Goal: Information Seeking & Learning: Learn about a topic

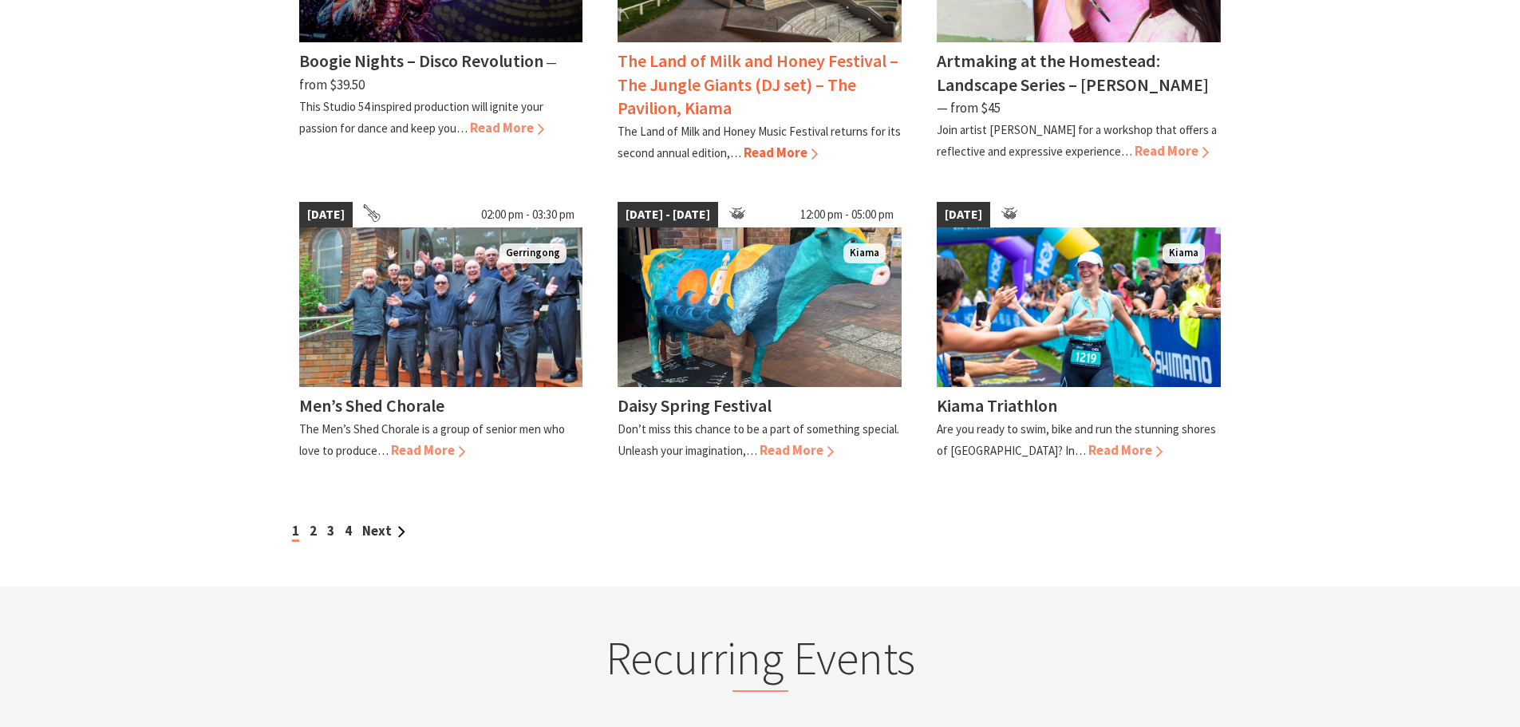
scroll to position [1356, 0]
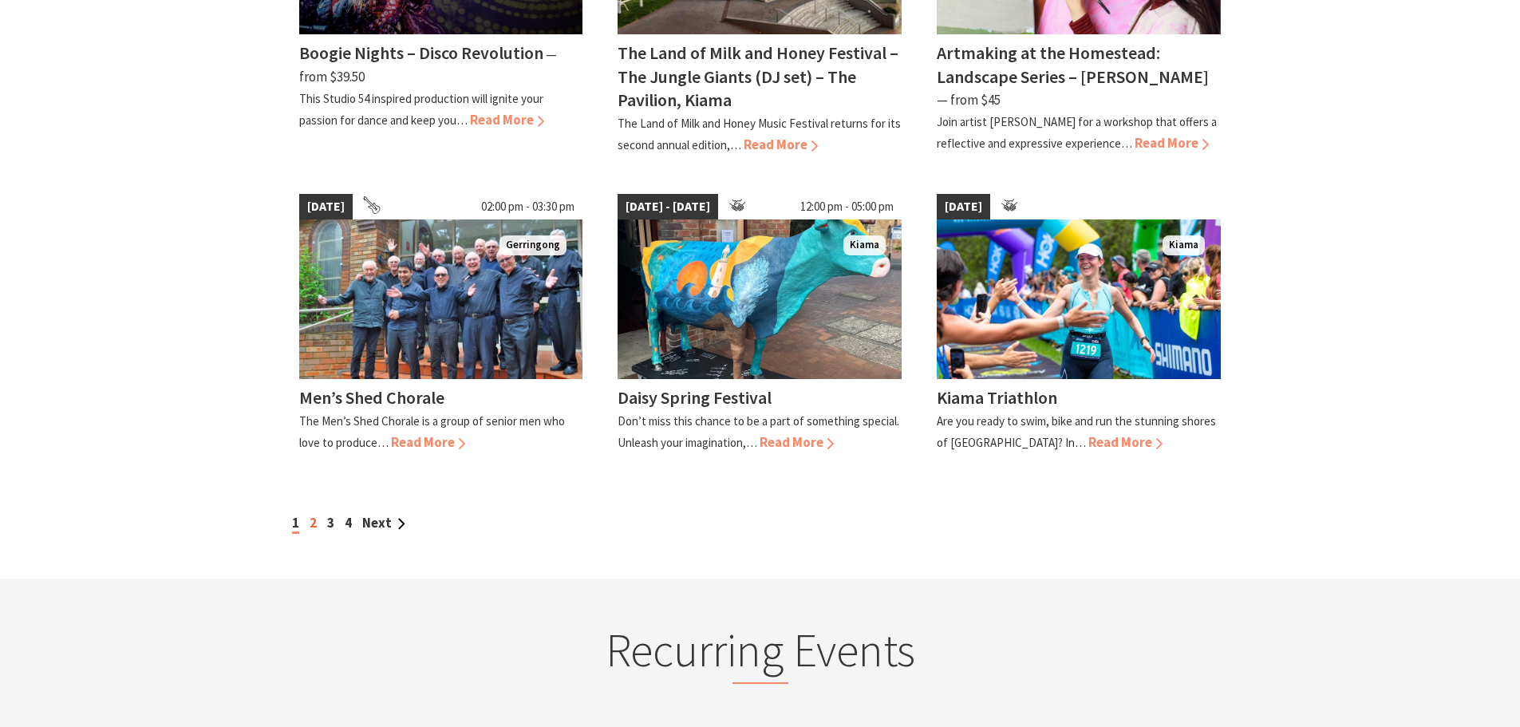
click at [311, 514] on link "2" at bounding box center [313, 523] width 7 height 18
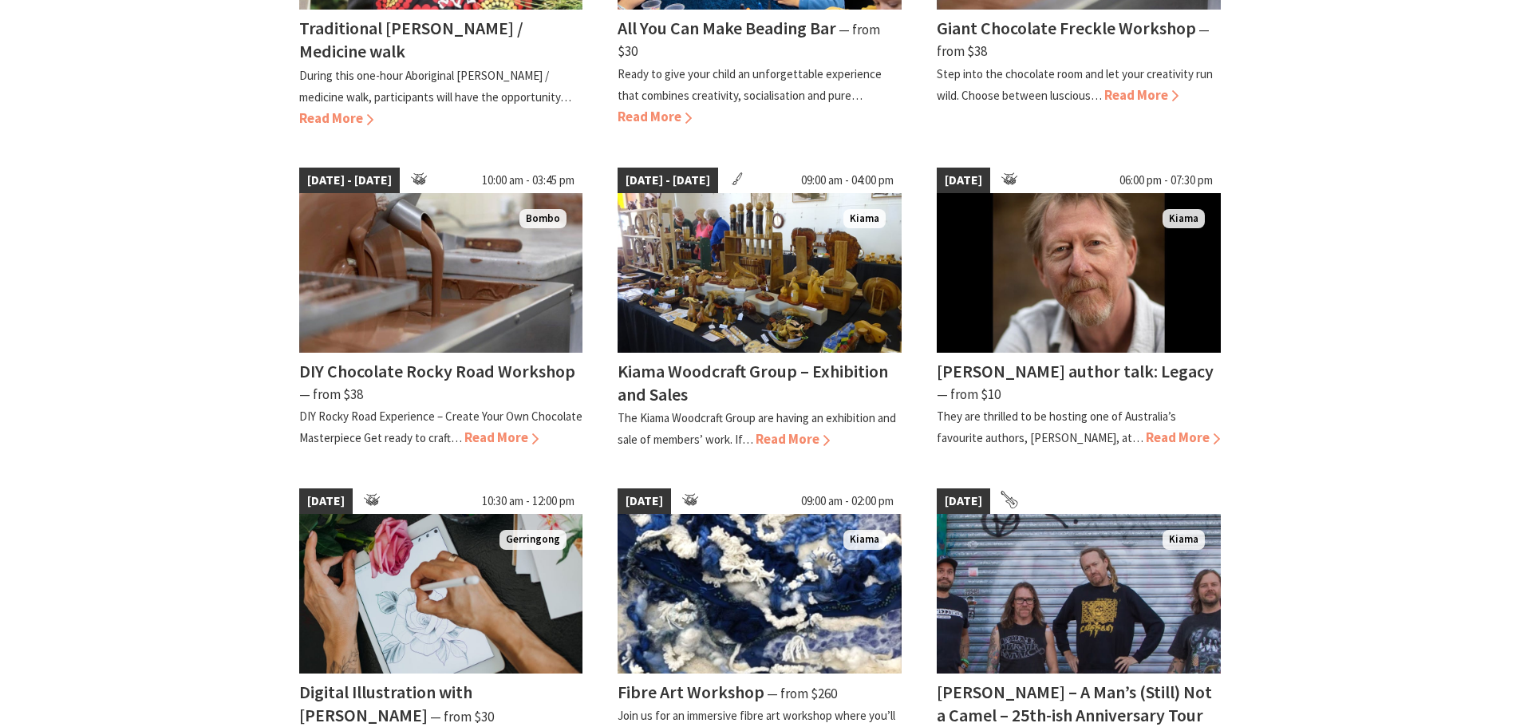
scroll to position [718, 0]
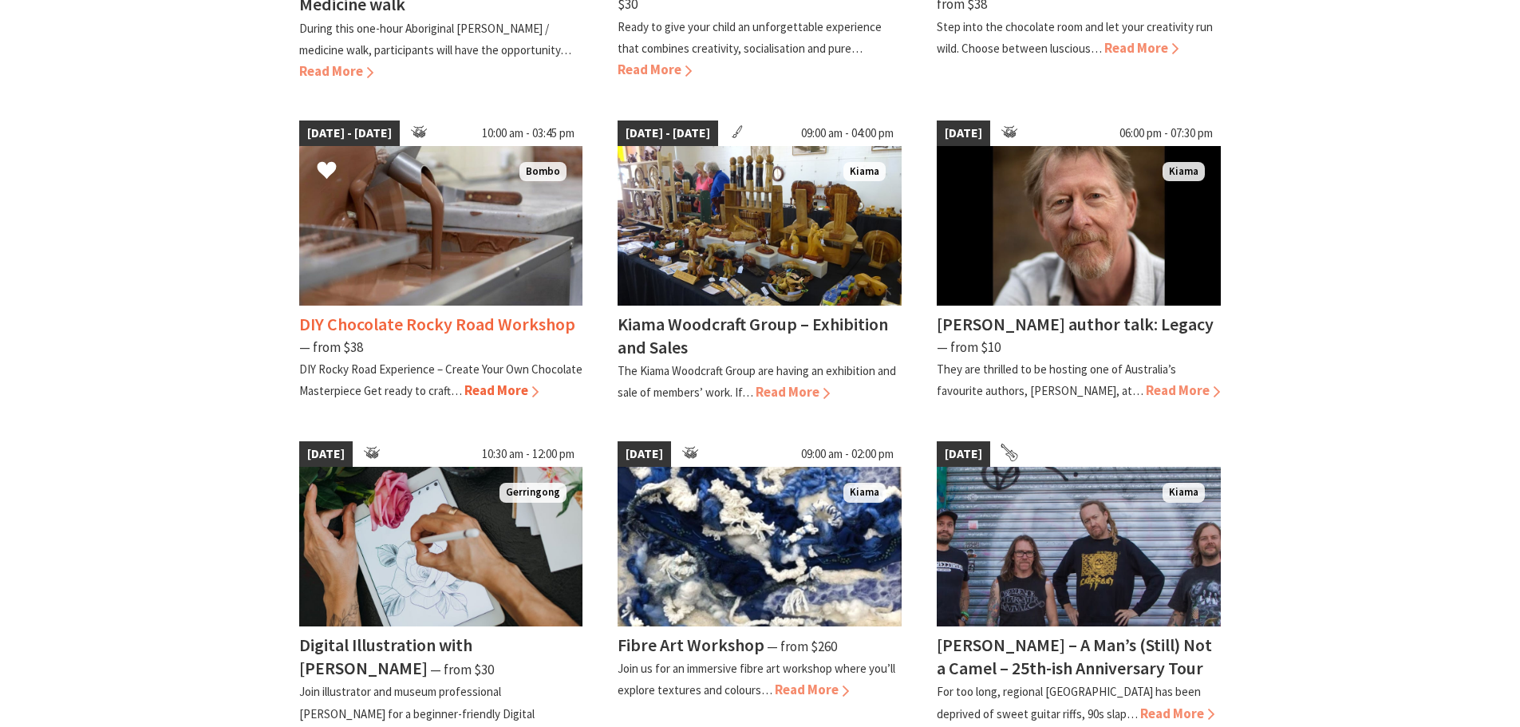
click at [511, 391] on span "Read More" at bounding box center [501, 390] width 74 height 18
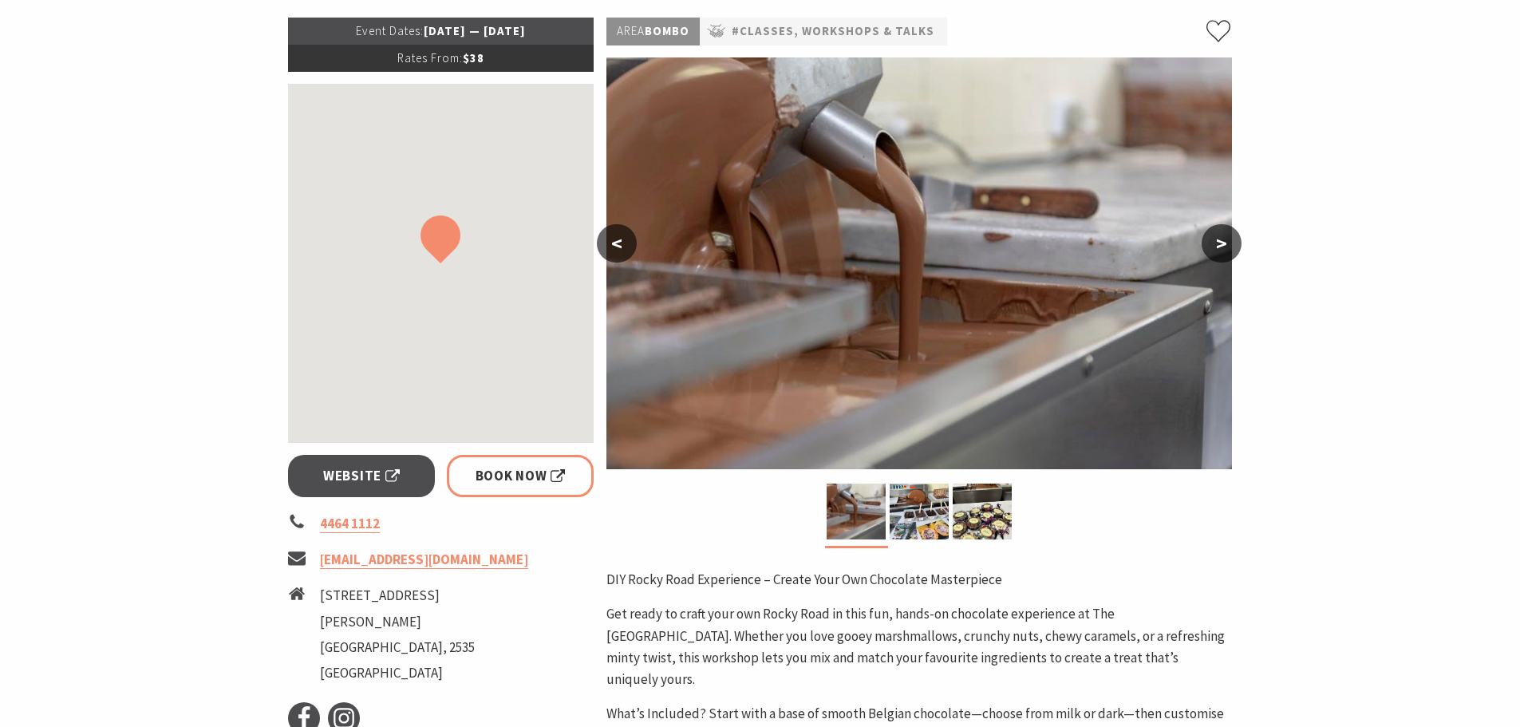
scroll to position [239, 0]
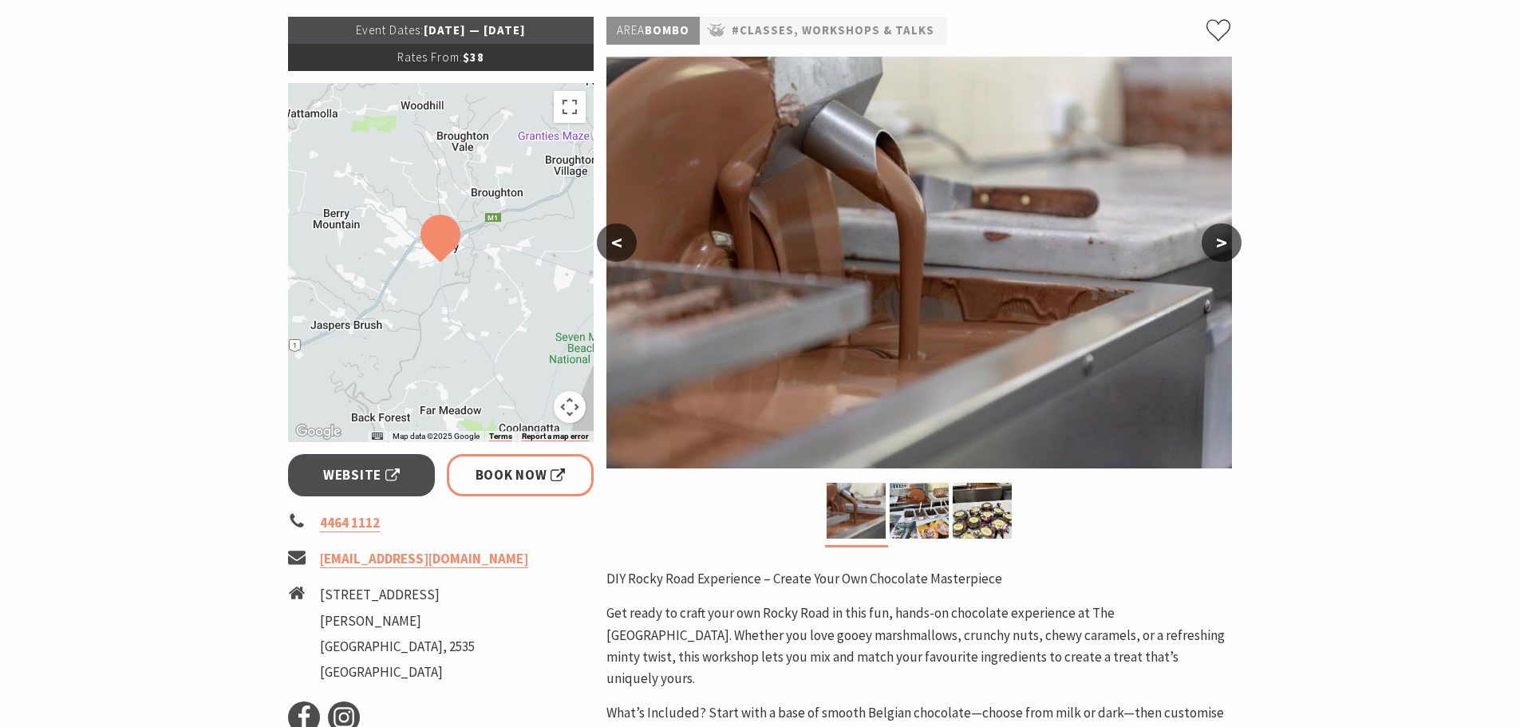
click at [1228, 236] on button ">" at bounding box center [1221, 242] width 40 height 38
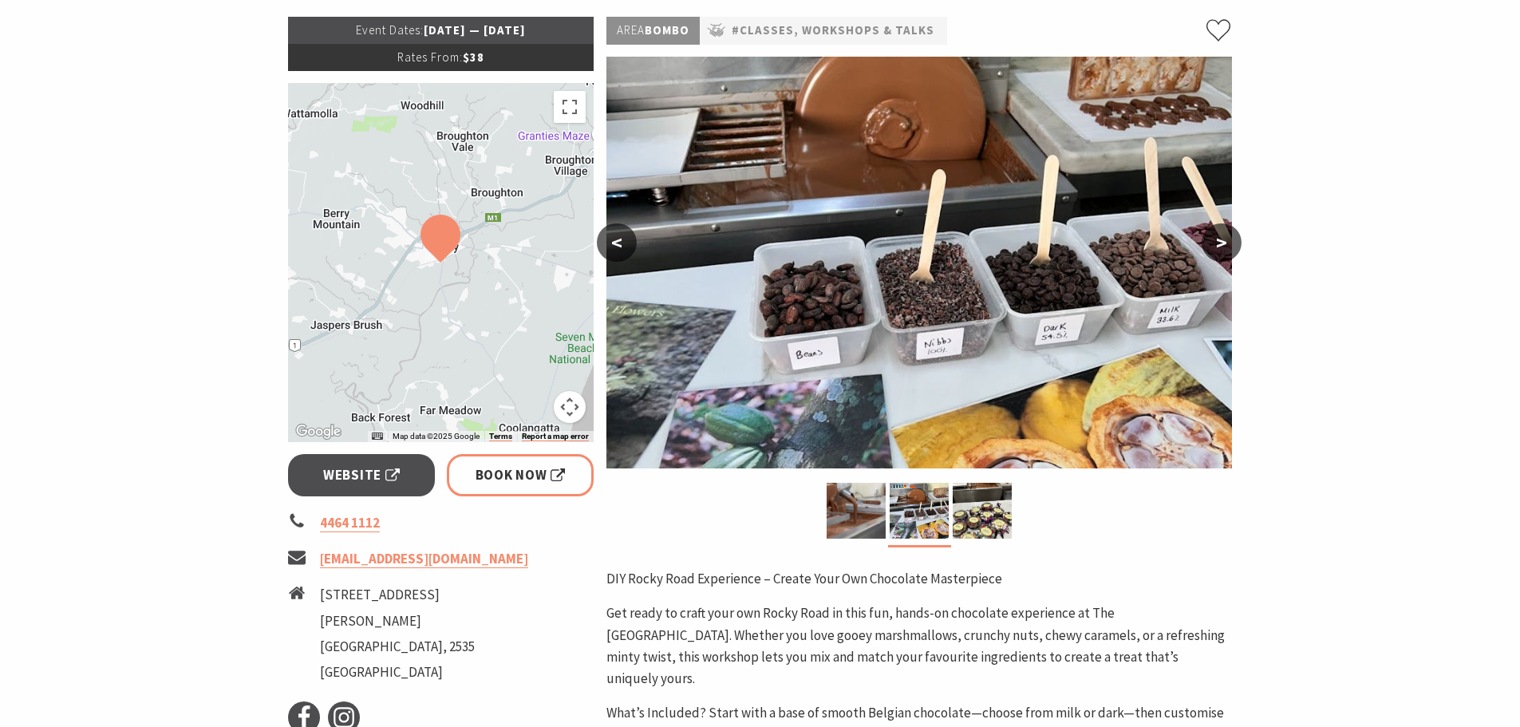
click at [1228, 236] on button ">" at bounding box center [1221, 242] width 40 height 38
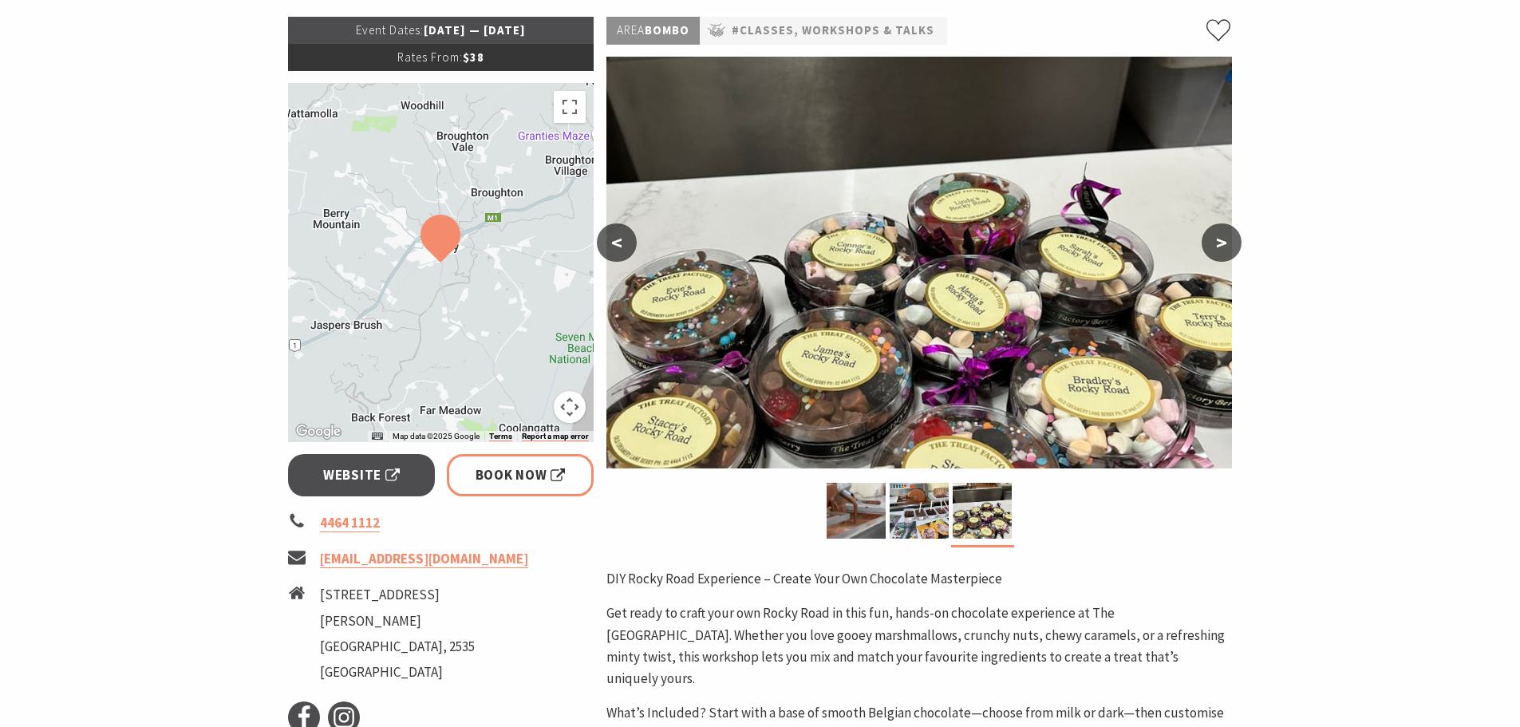
click at [1228, 236] on button ">" at bounding box center [1221, 242] width 40 height 38
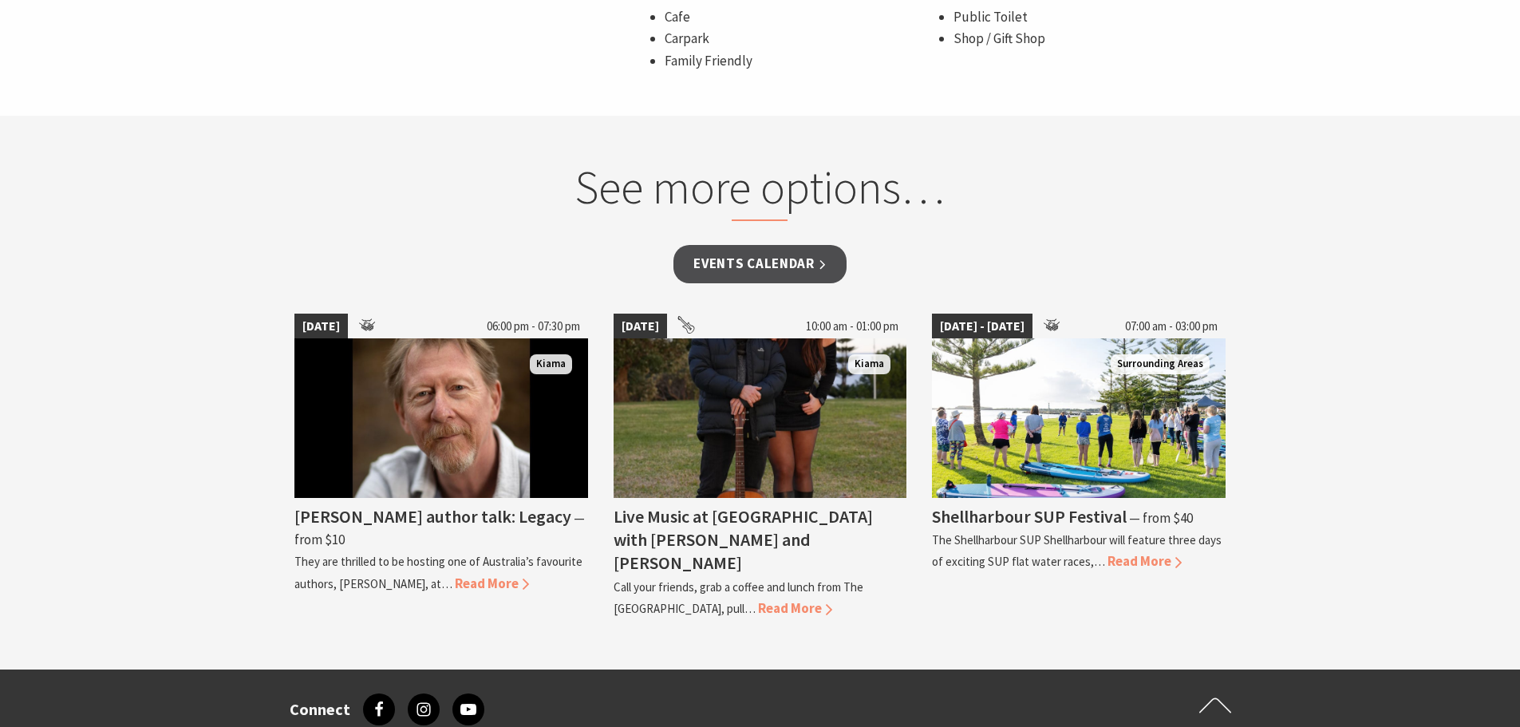
scroll to position [1356, 0]
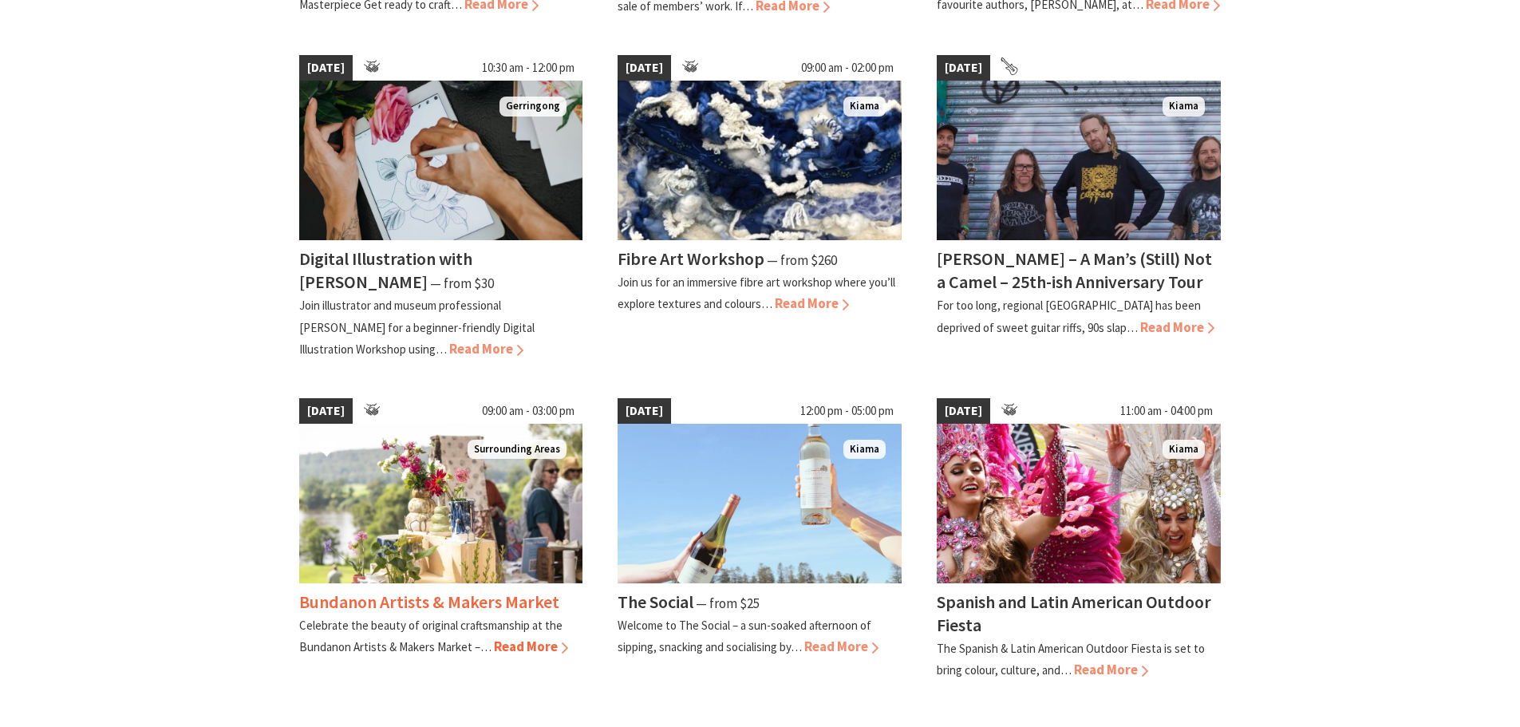
scroll to position [1276, 0]
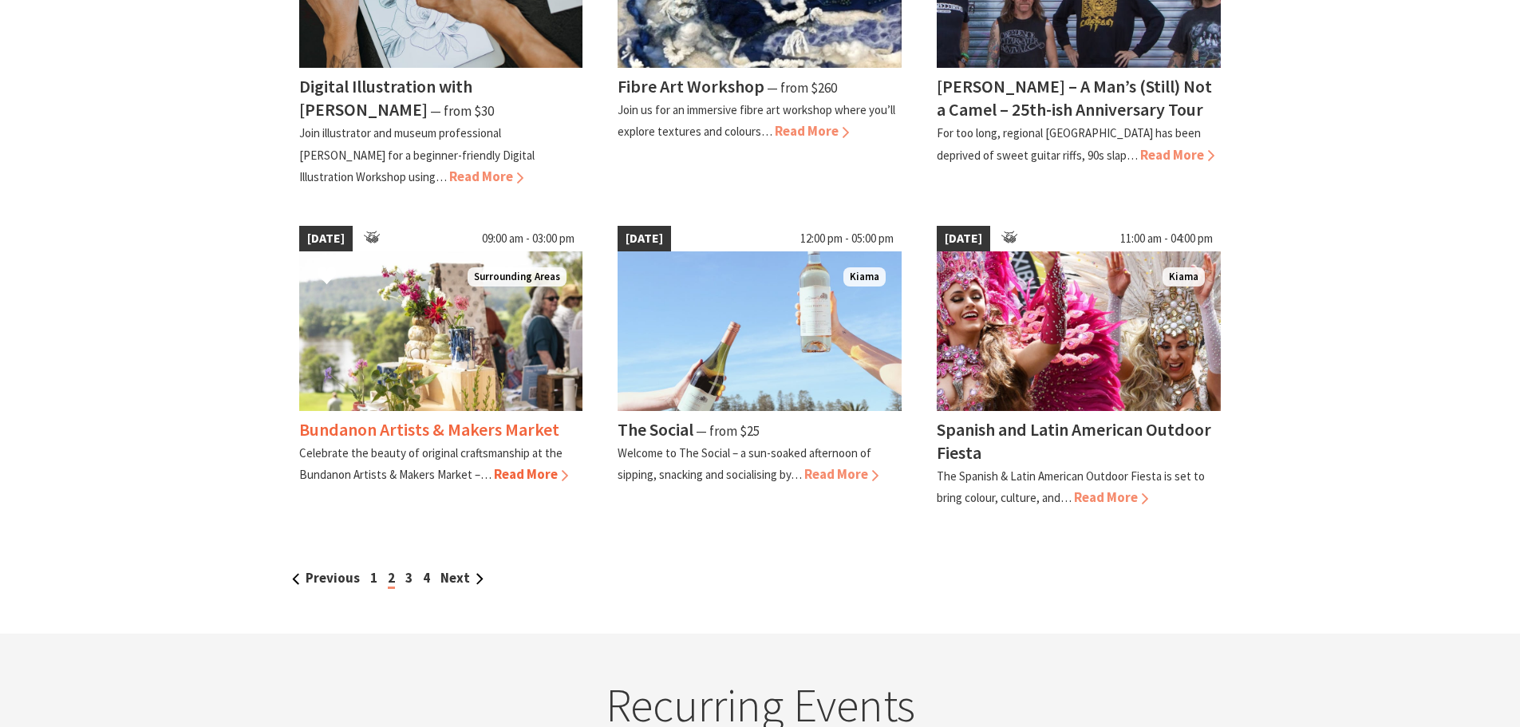
click at [550, 478] on span "Read More" at bounding box center [531, 474] width 74 height 18
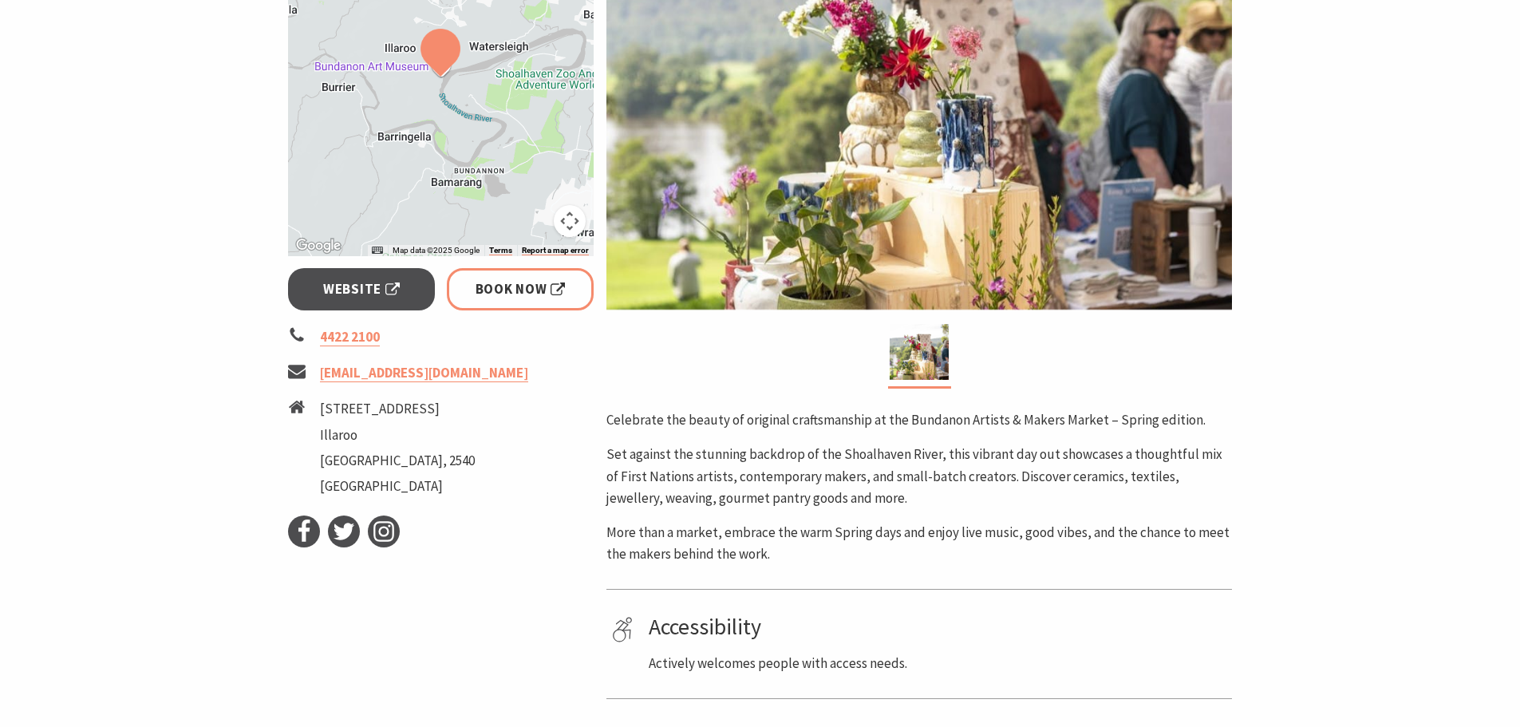
scroll to position [399, 0]
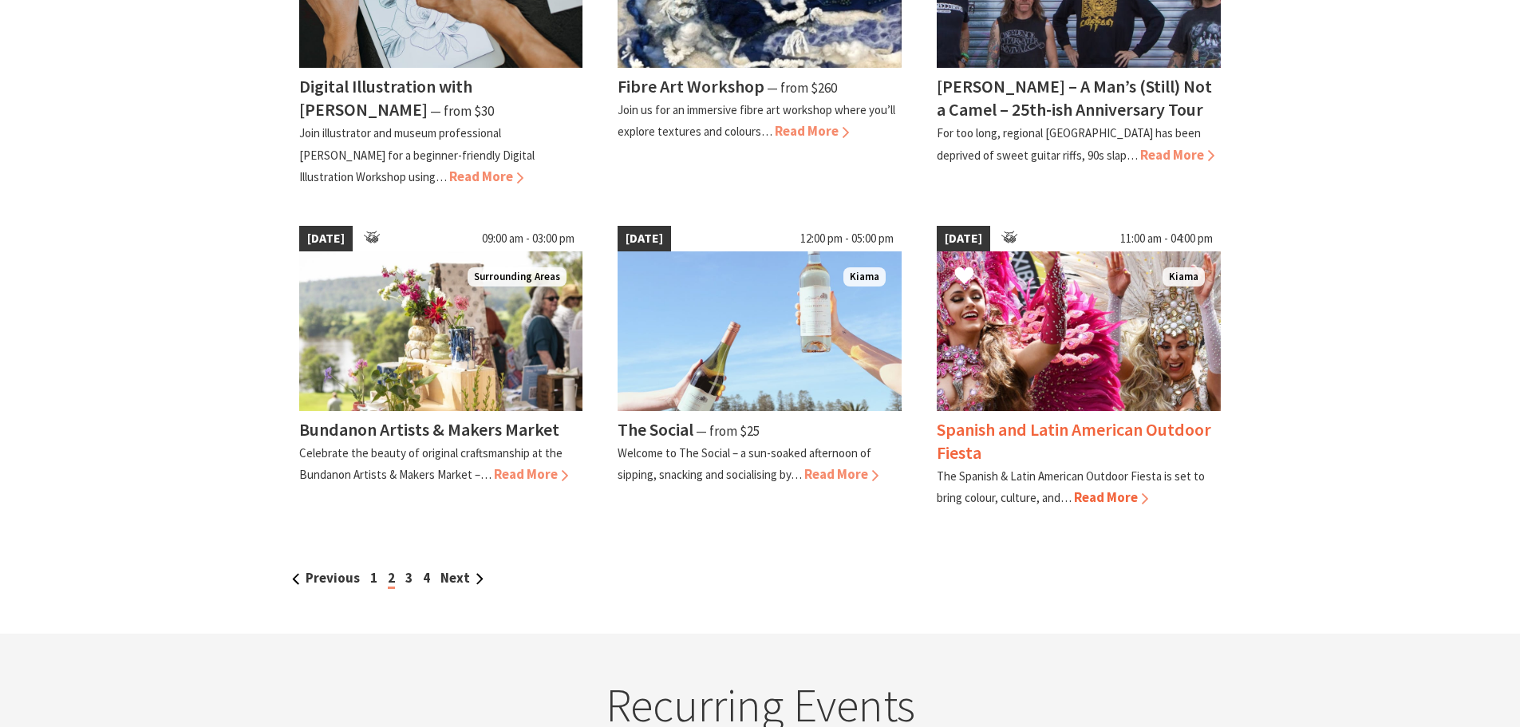
scroll to position [1356, 0]
